Goal: Task Accomplishment & Management: Manage account settings

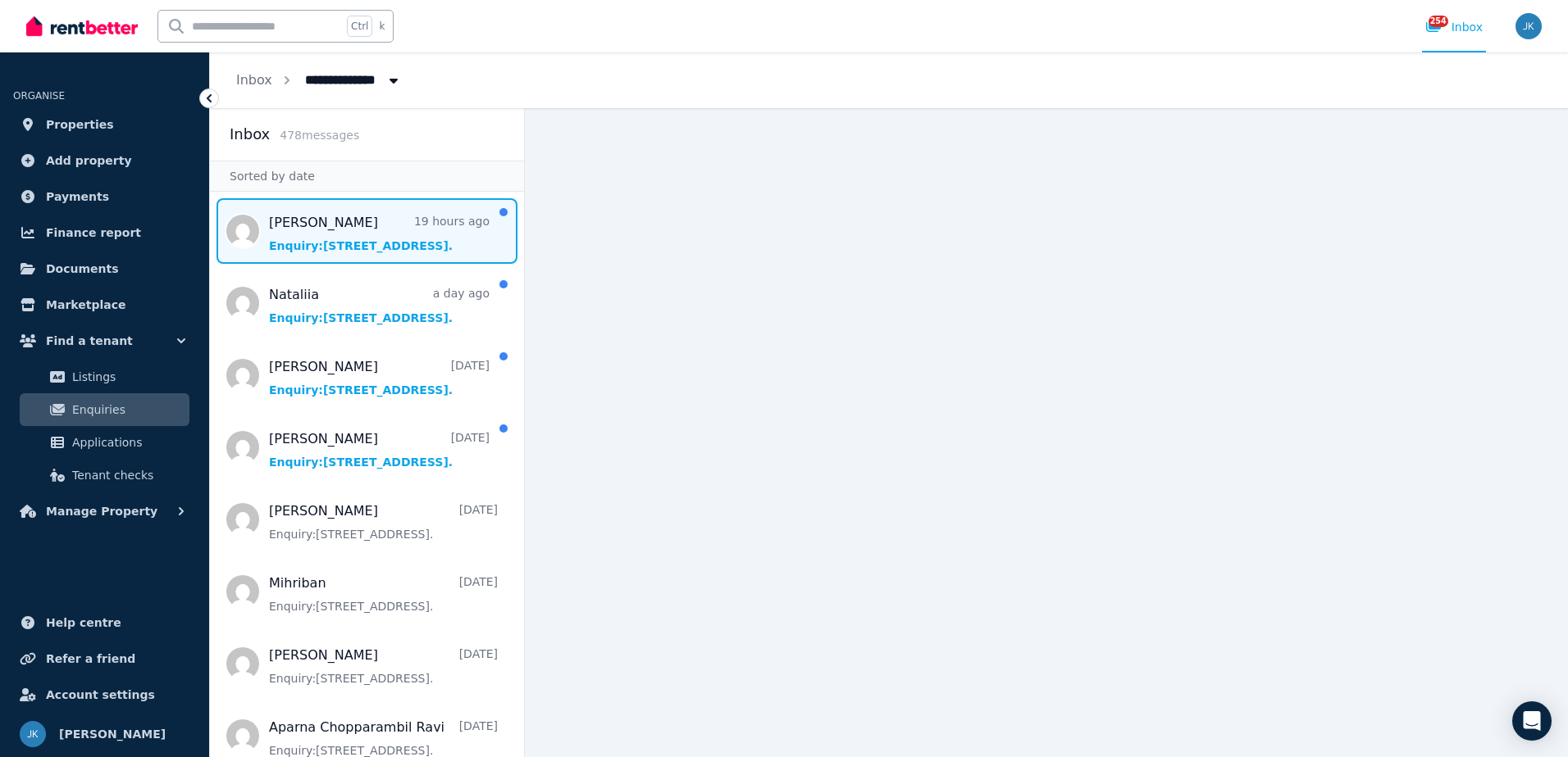
click at [428, 230] on span "Message list" at bounding box center [367, 231] width 314 height 65
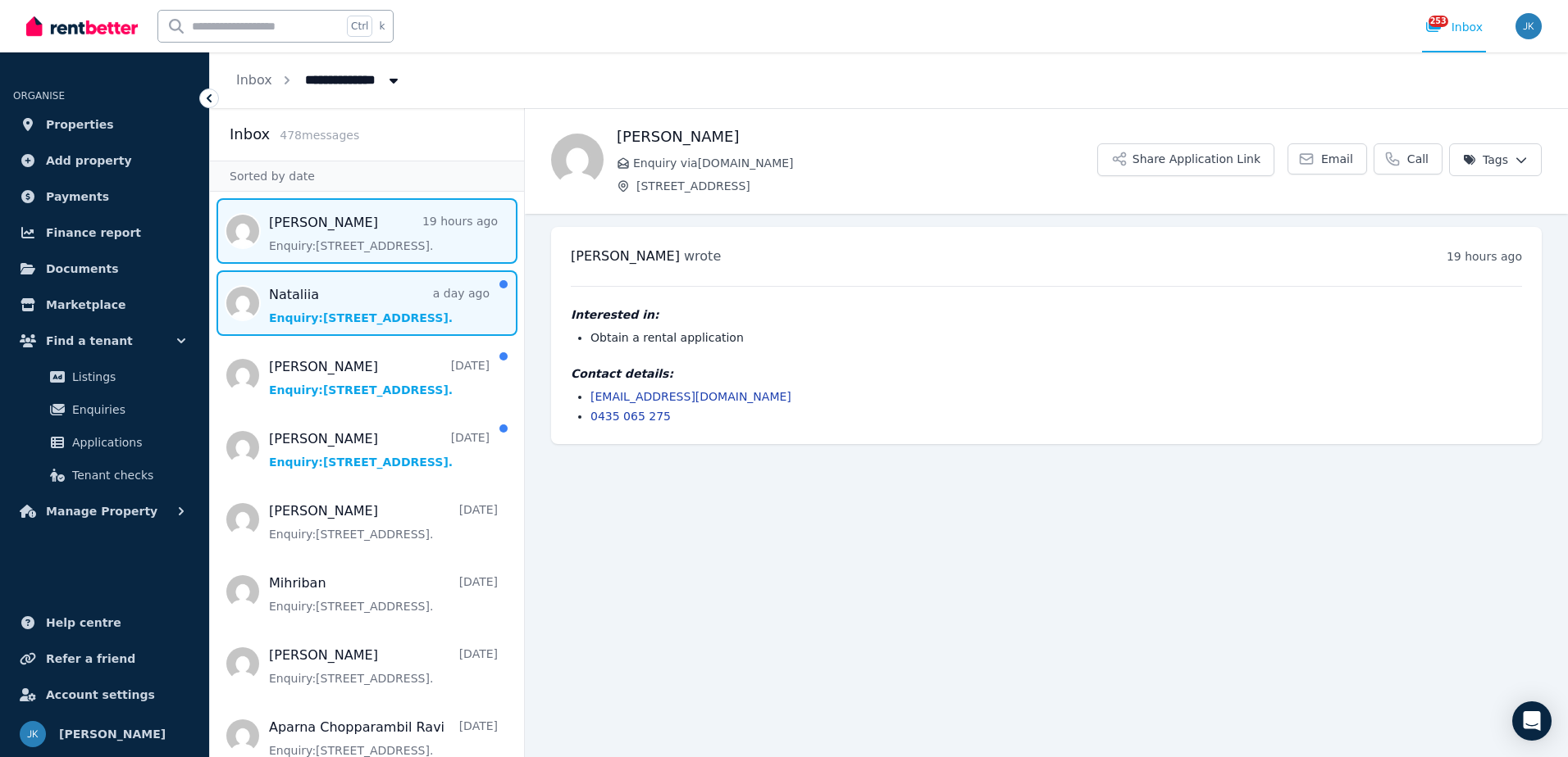
click at [368, 320] on span "Message list" at bounding box center [367, 303] width 314 height 65
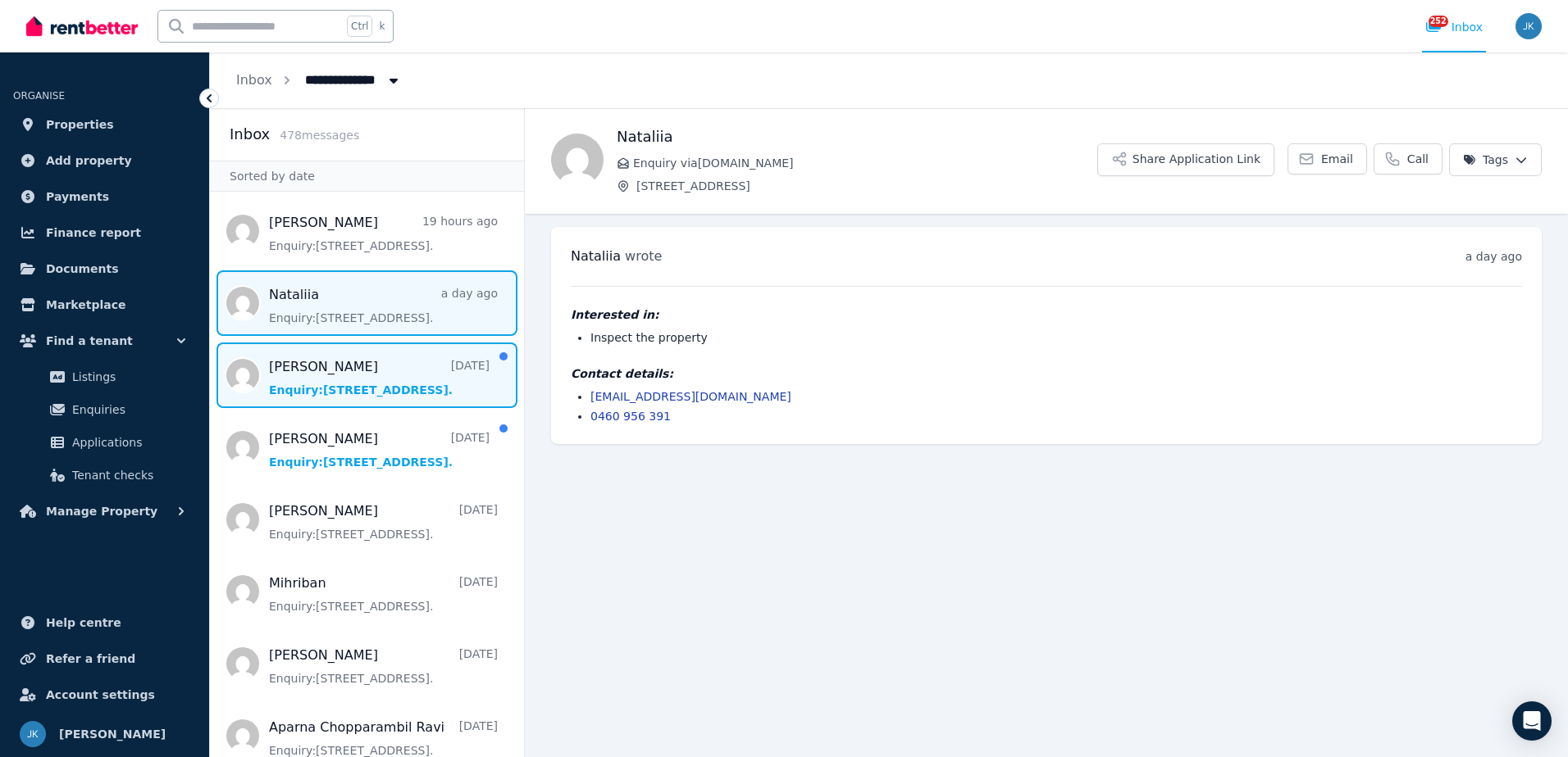
click at [371, 365] on span "Message list" at bounding box center [367, 375] width 314 height 65
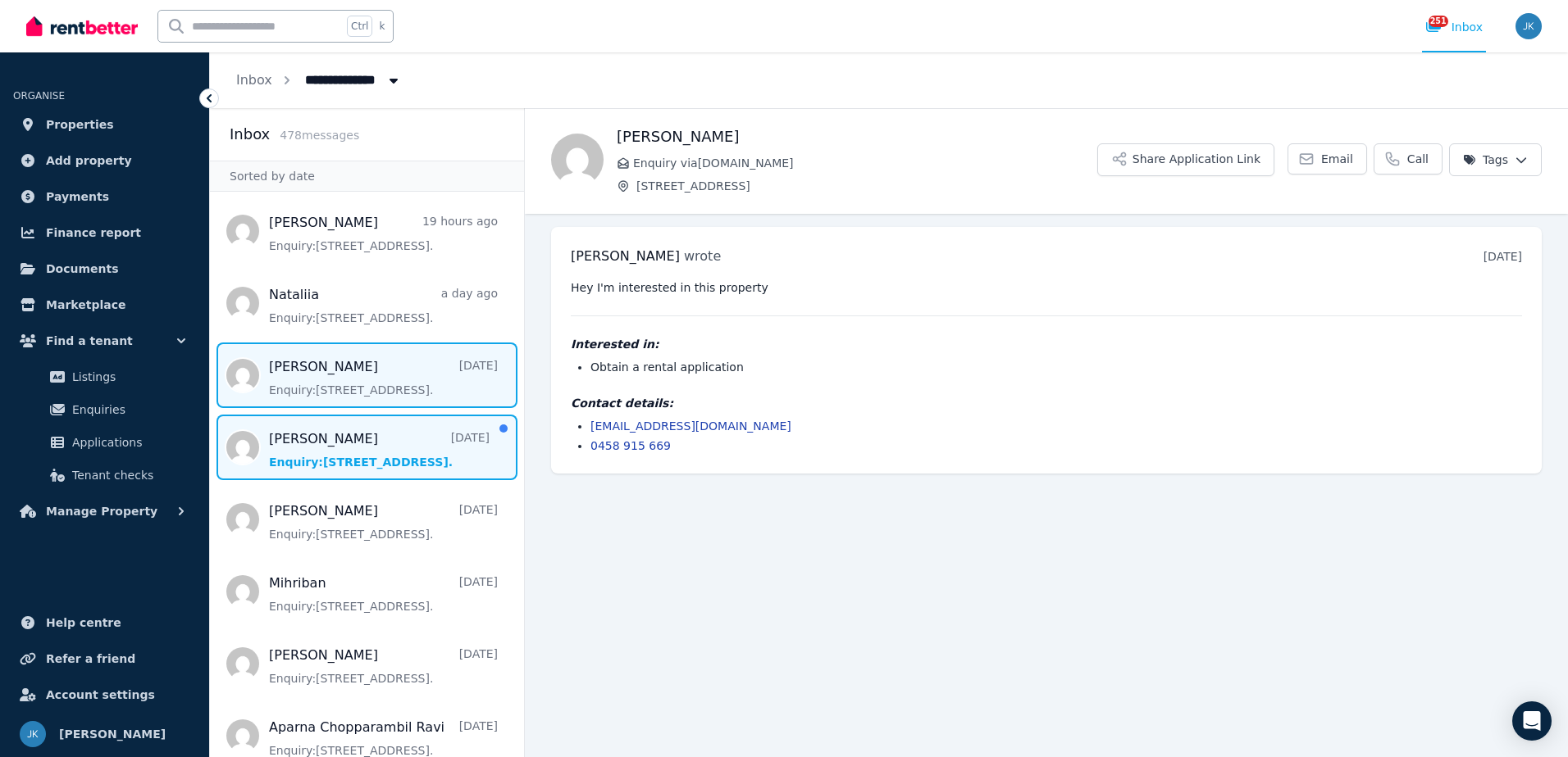
click at [401, 444] on span "Message list" at bounding box center [367, 447] width 314 height 65
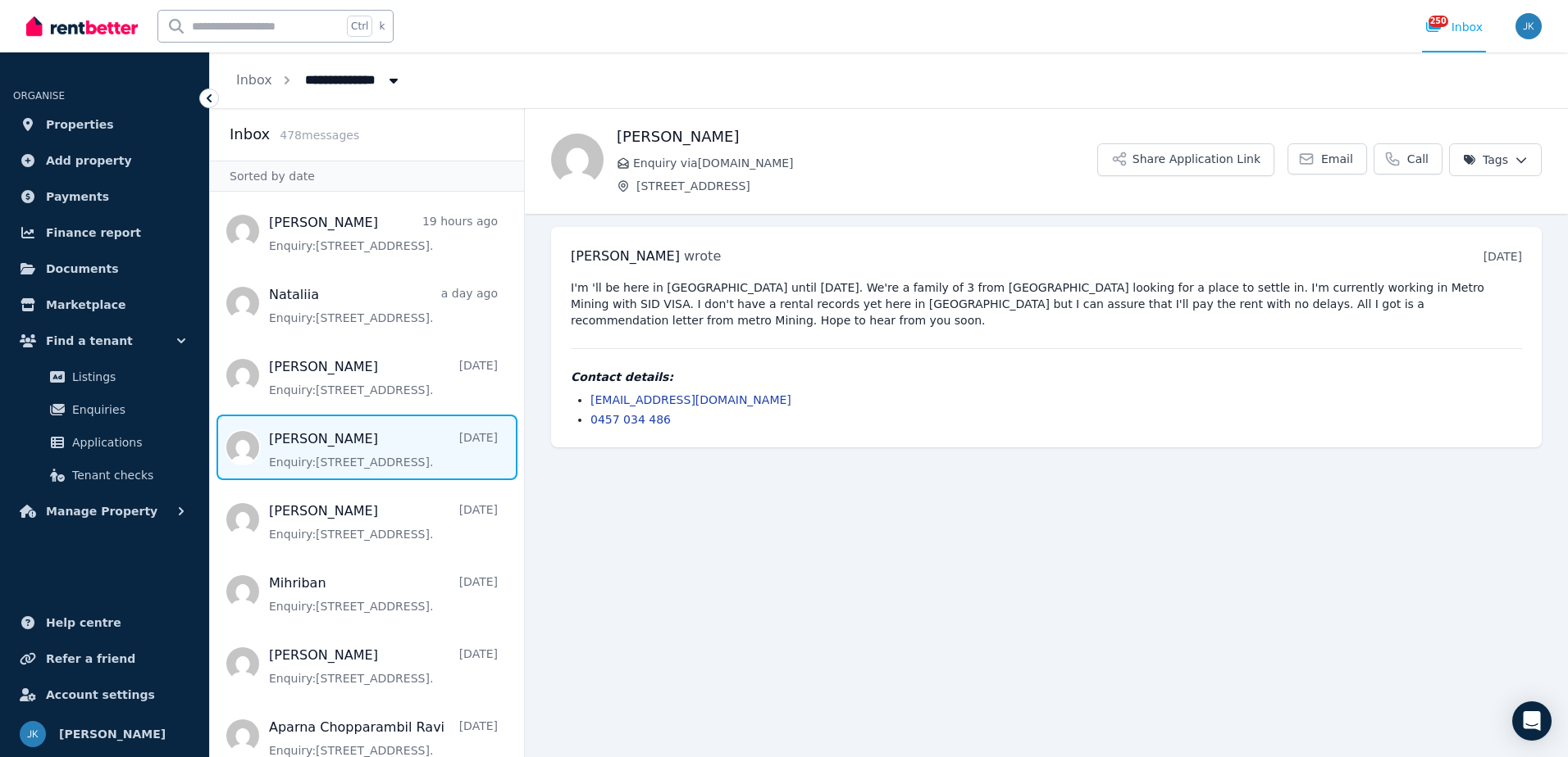
drag, startPoint x: 1057, startPoint y: 645, endPoint x: 1102, endPoint y: 664, distance: 48.8
click at [1060, 645] on main "Back [PERSON_NAME] Enquiry via [DOMAIN_NAME] [STREET_ADDRESS] Application Link …" at bounding box center [1045, 432] width 1043 height 649
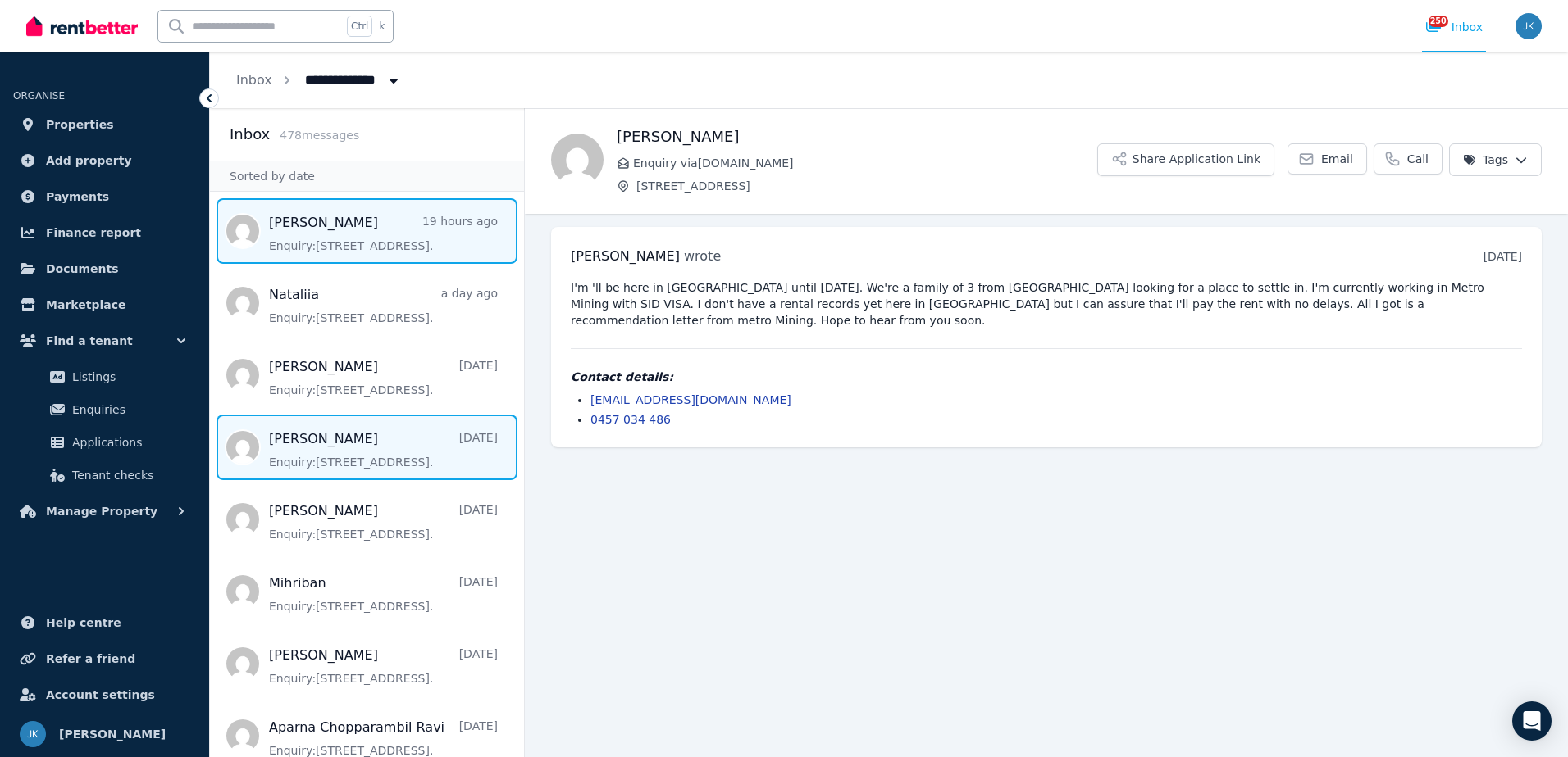
click at [408, 246] on span "Message list" at bounding box center [367, 231] width 314 height 65
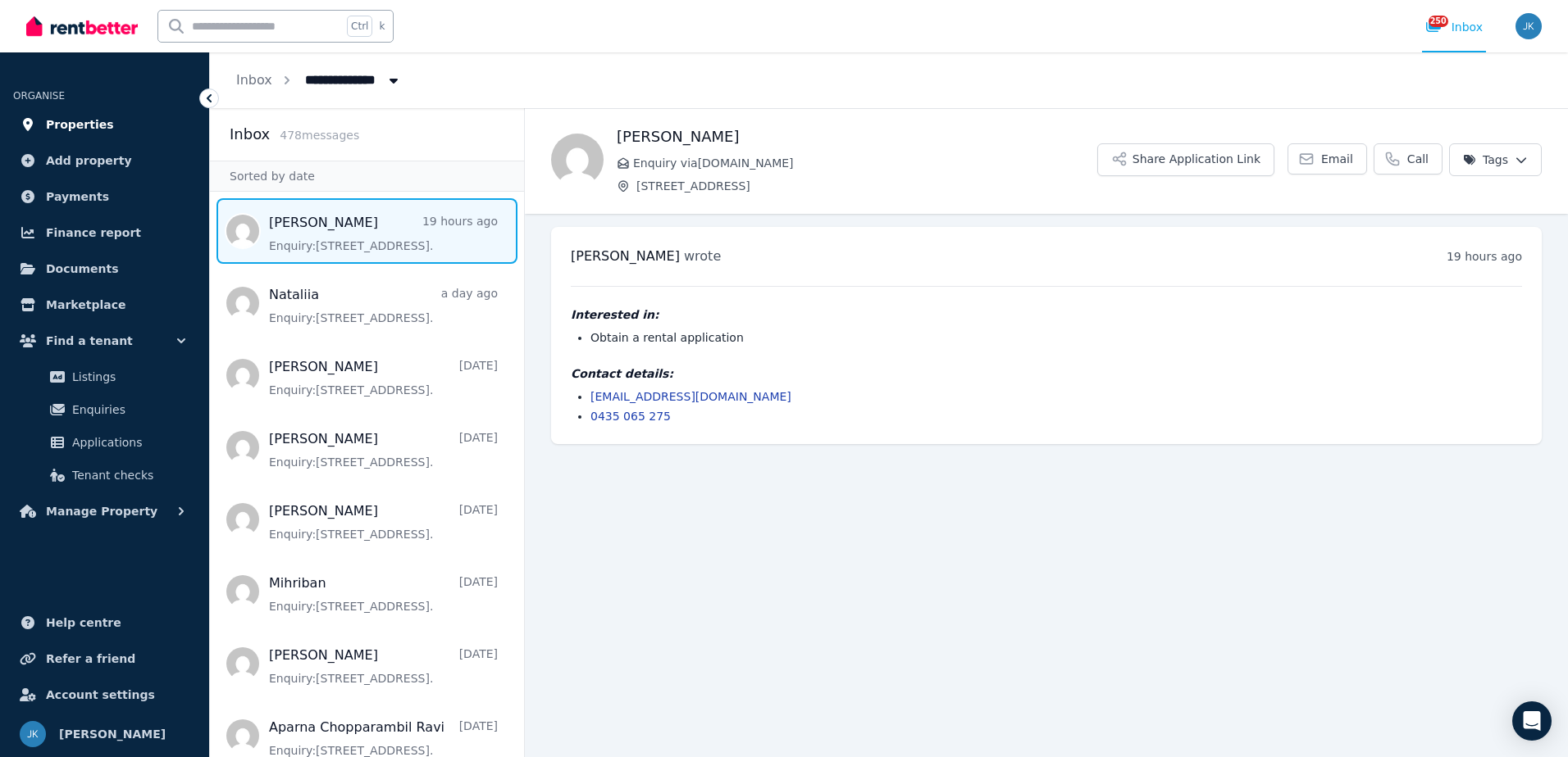
click at [93, 120] on span "Properties" at bounding box center [80, 125] width 68 height 20
